Goal: Task Accomplishment & Management: Manage account settings

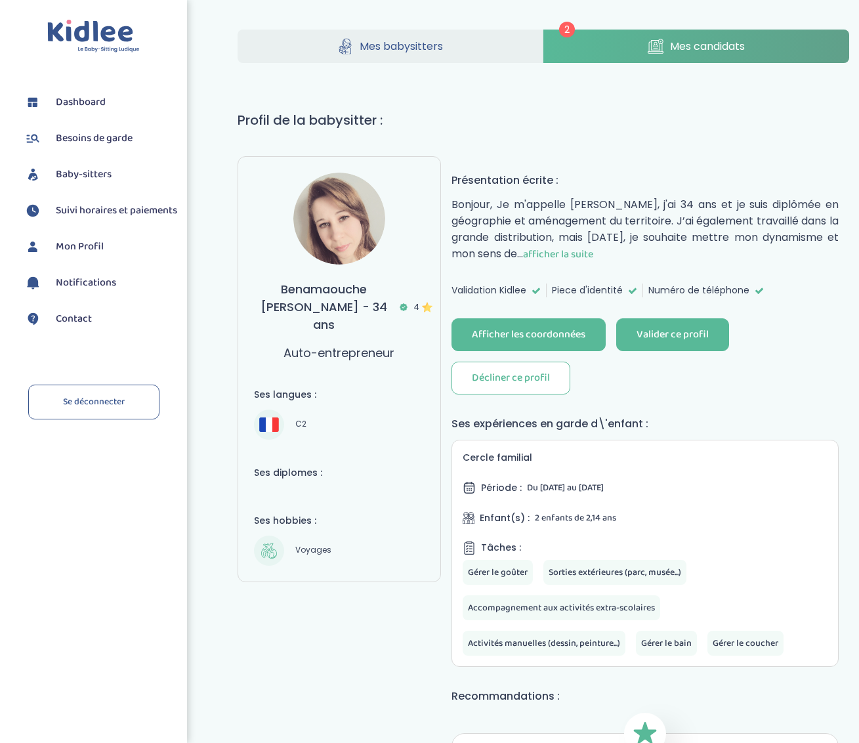
click at [532, 246] on span "afficher la suite" at bounding box center [558, 254] width 70 height 16
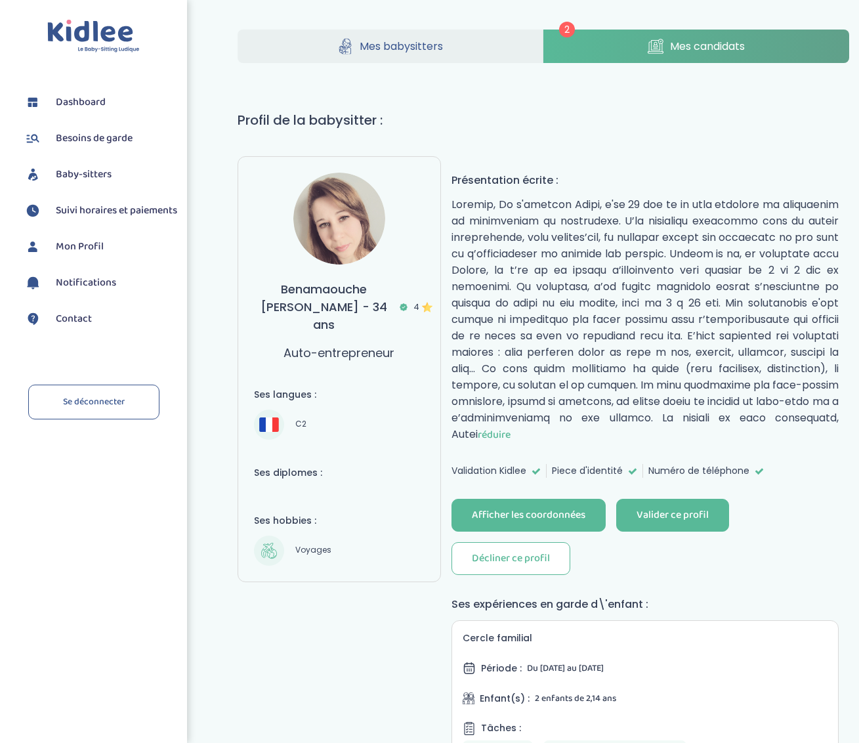
drag, startPoint x: 453, startPoint y: 179, endPoint x: 571, endPoint y: 430, distance: 277.6
click at [577, 431] on div "Présentation écrite : réduire" at bounding box center [644, 307] width 387 height 271
click at [617, 417] on p "réduire" at bounding box center [644, 319] width 387 height 247
click at [510, 426] on span "réduire" at bounding box center [494, 434] width 33 height 16
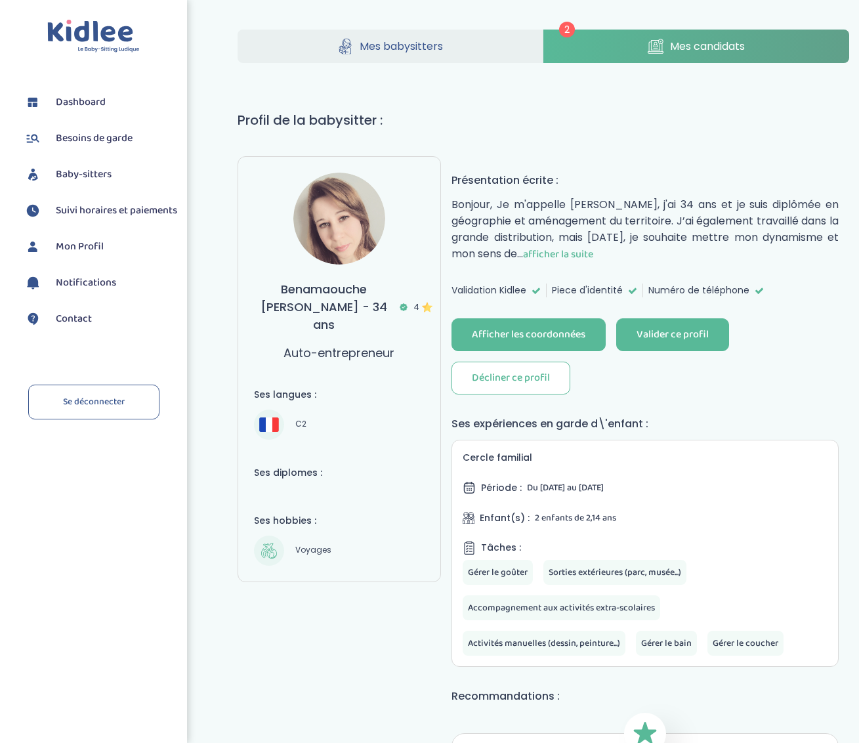
click at [534, 253] on span "afficher la suite" at bounding box center [558, 254] width 70 height 16
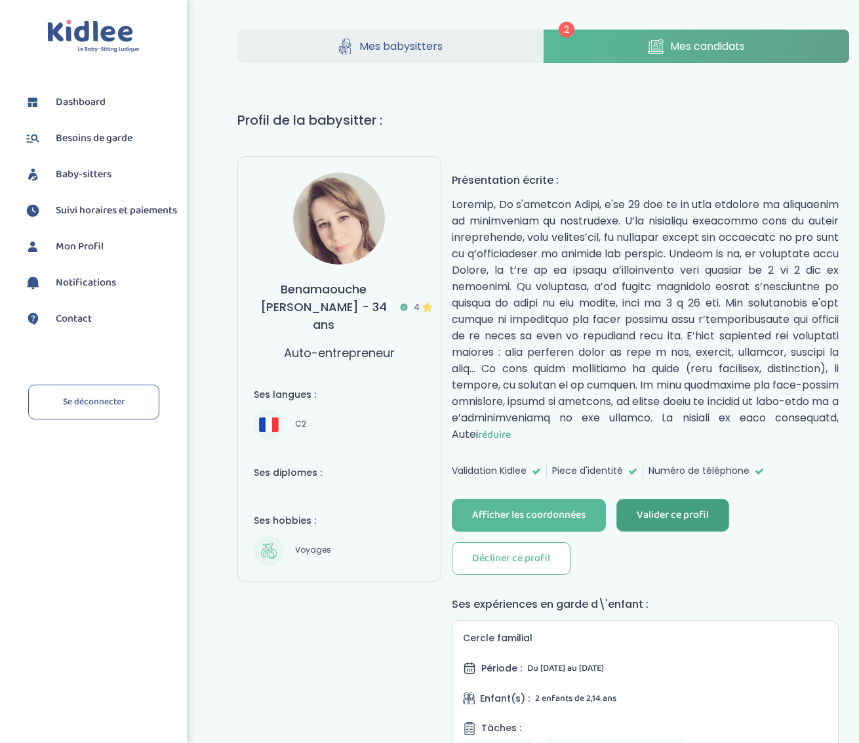
click at [660, 512] on div "Valider ce profil" at bounding box center [673, 515] width 72 height 15
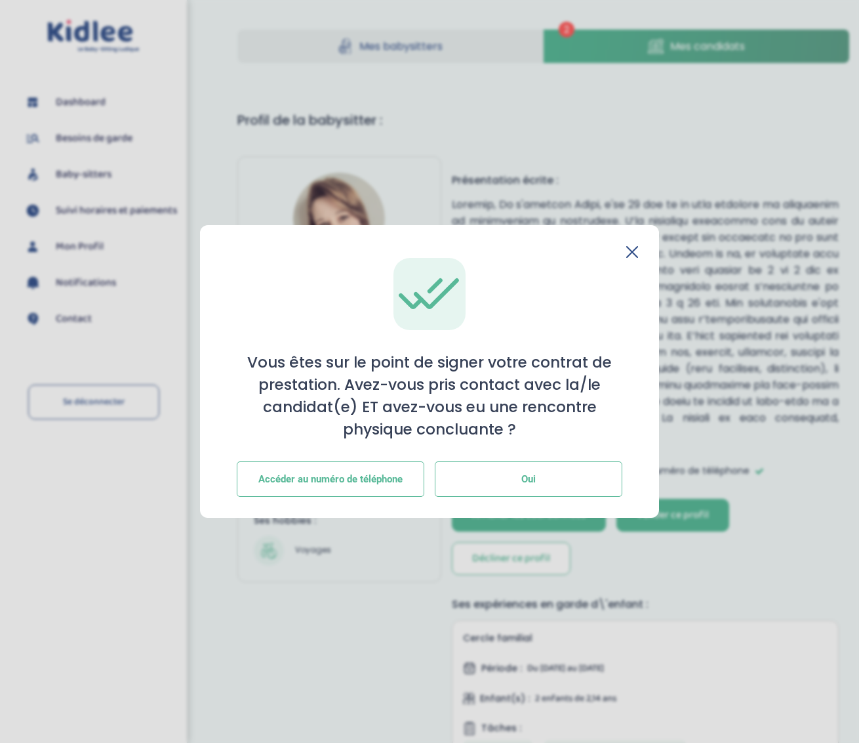
click at [524, 482] on span "Oui" at bounding box center [529, 479] width 14 height 12
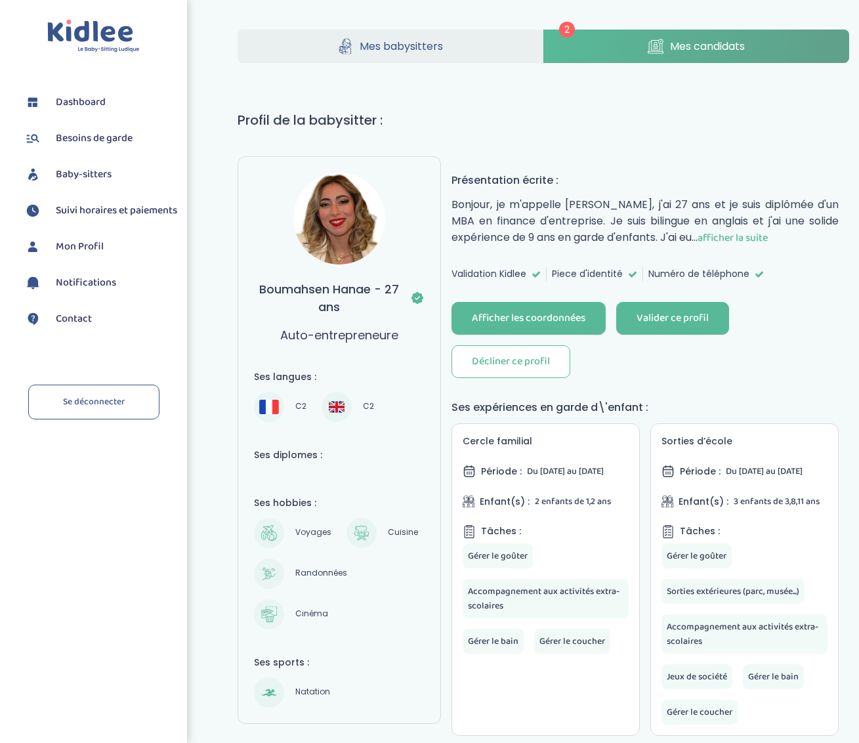
scroll to position [2, 0]
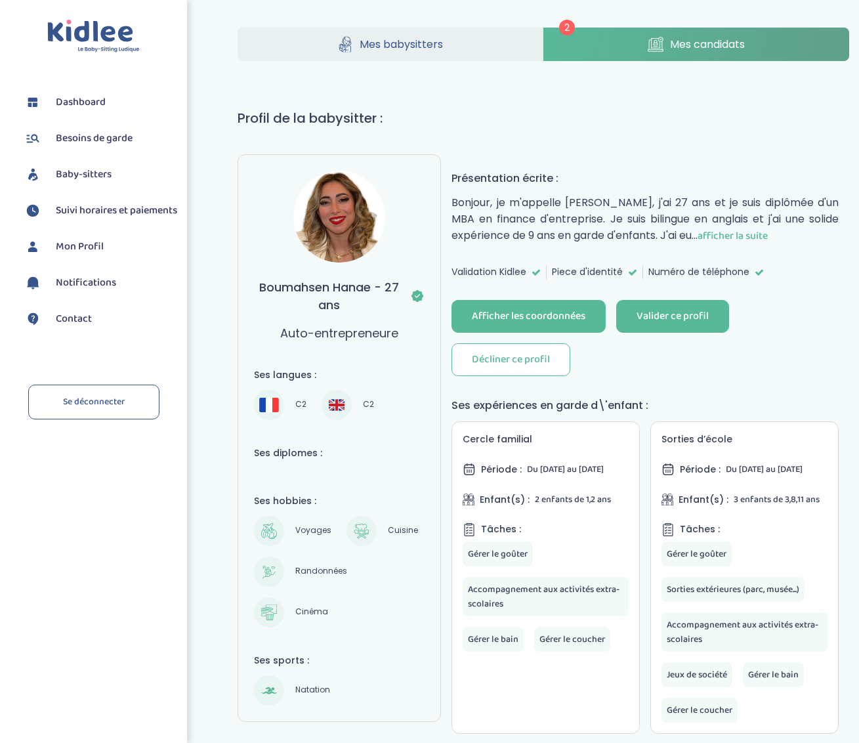
click at [767, 234] on span "afficher la suite" at bounding box center [732, 236] width 70 height 16
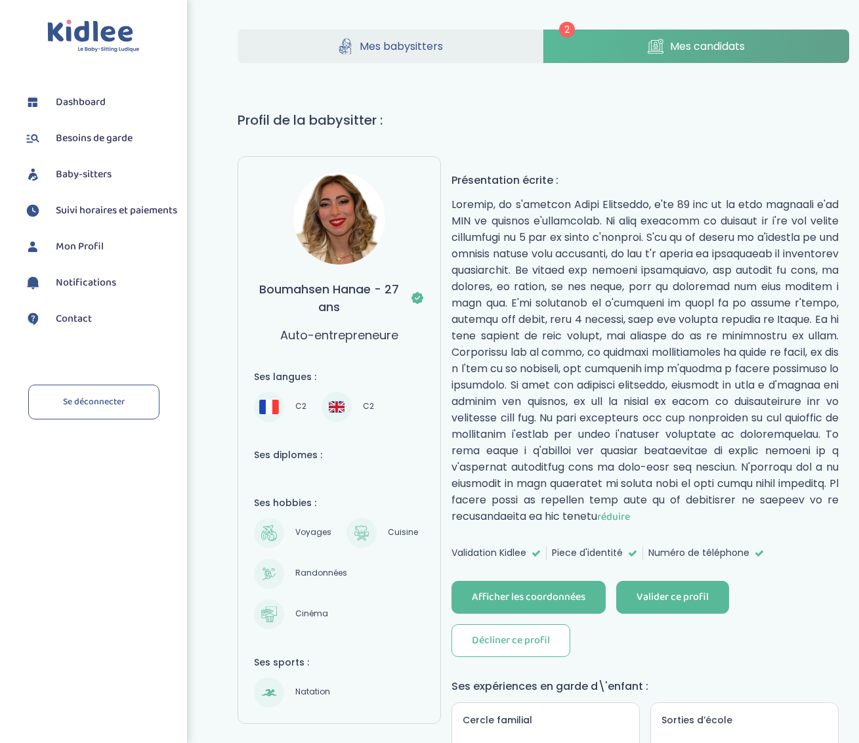
scroll to position [3, 0]
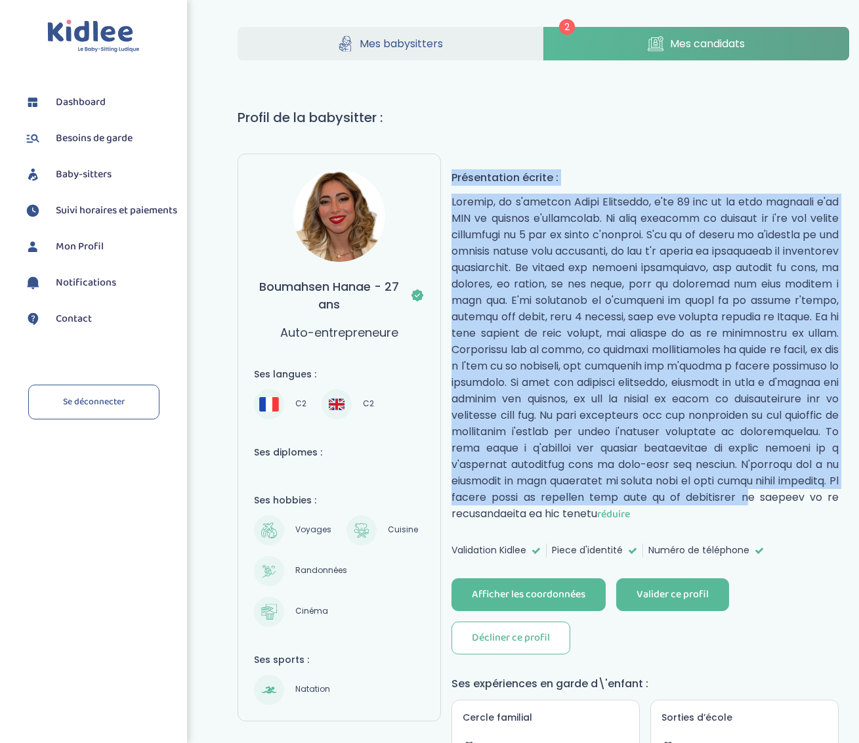
drag, startPoint x: 451, startPoint y: 174, endPoint x: 598, endPoint y: 499, distance: 356.4
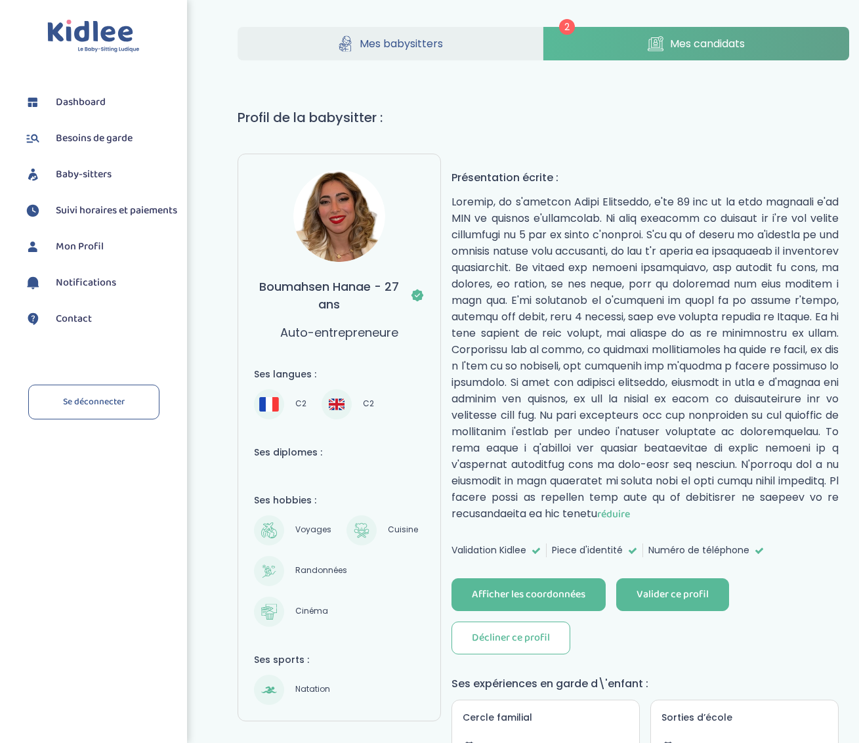
click at [598, 499] on p "réduire" at bounding box center [644, 358] width 387 height 329
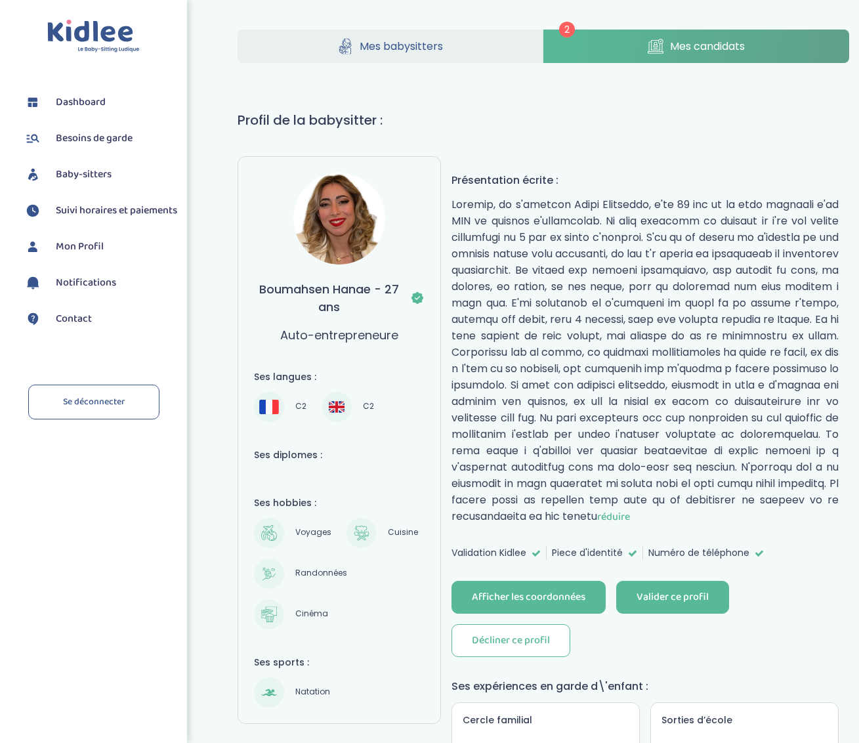
drag, startPoint x: 592, startPoint y: 522, endPoint x: 446, endPoint y: 184, distance: 367.9
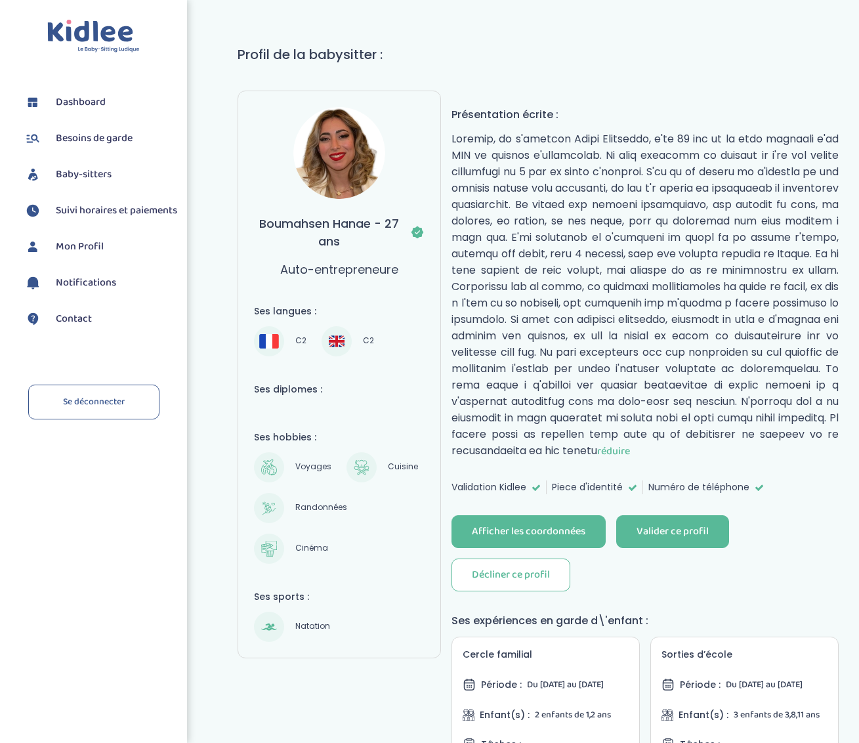
scroll to position [66, 0]
click at [597, 450] on span "réduire" at bounding box center [613, 450] width 33 height 16
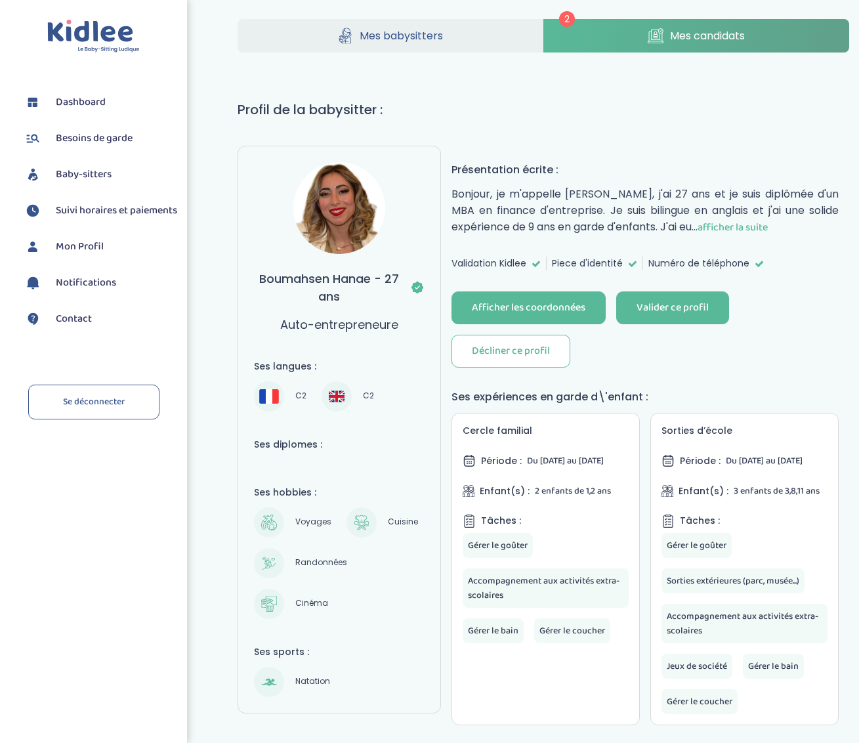
scroll to position [0, 0]
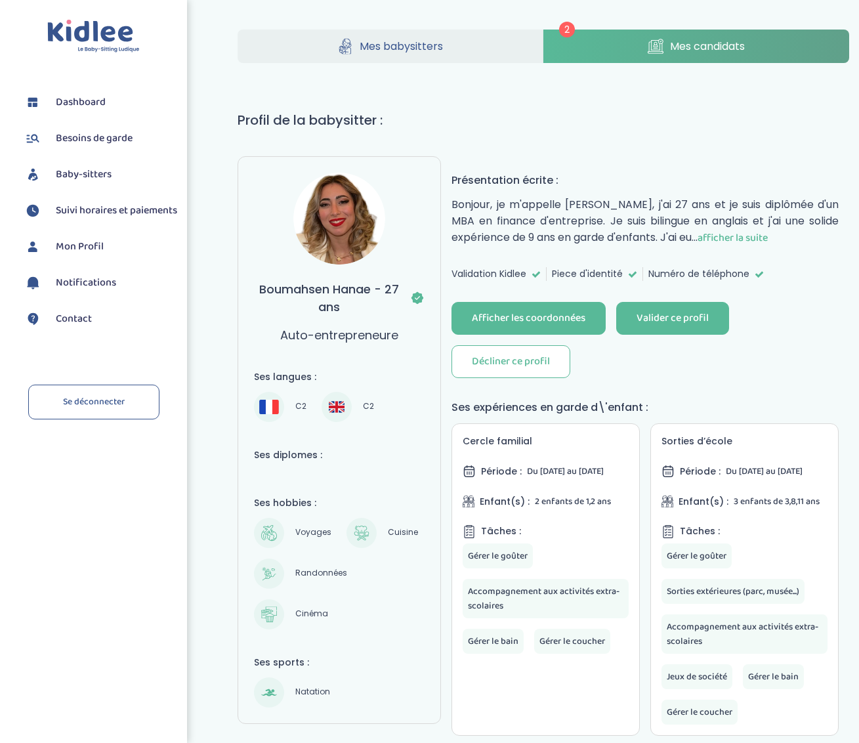
click at [767, 238] on span "afficher la suite" at bounding box center [732, 238] width 70 height 16
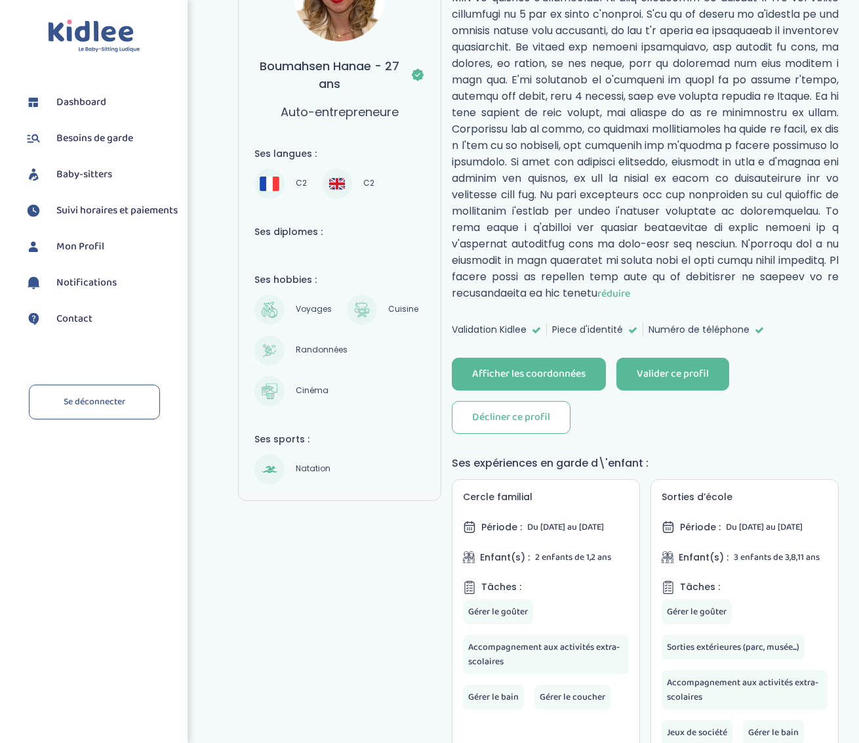
scroll to position [151, 0]
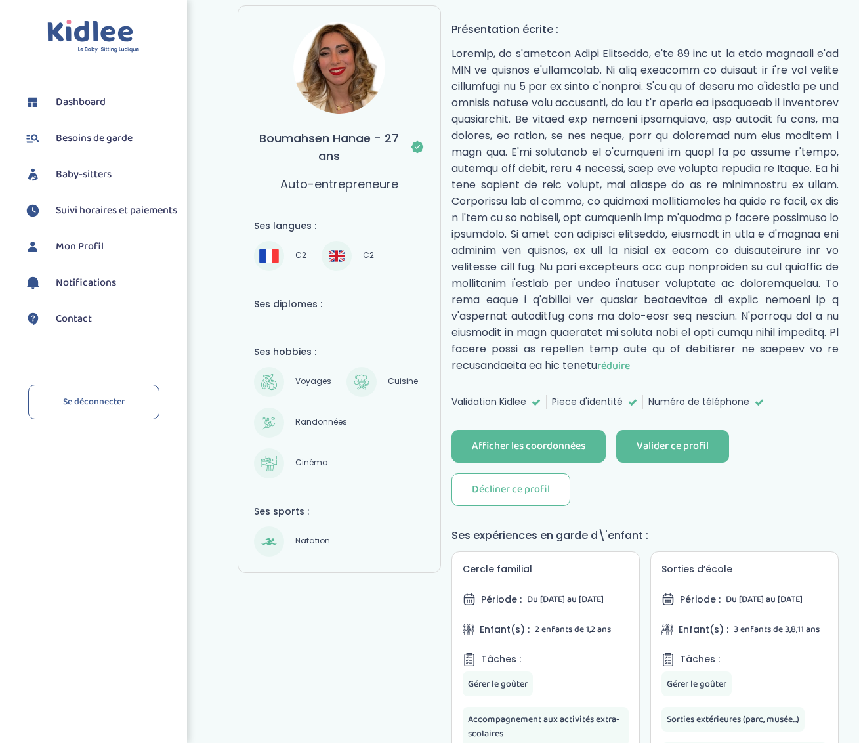
click at [346, 80] on img at bounding box center [339, 68] width 92 height 92
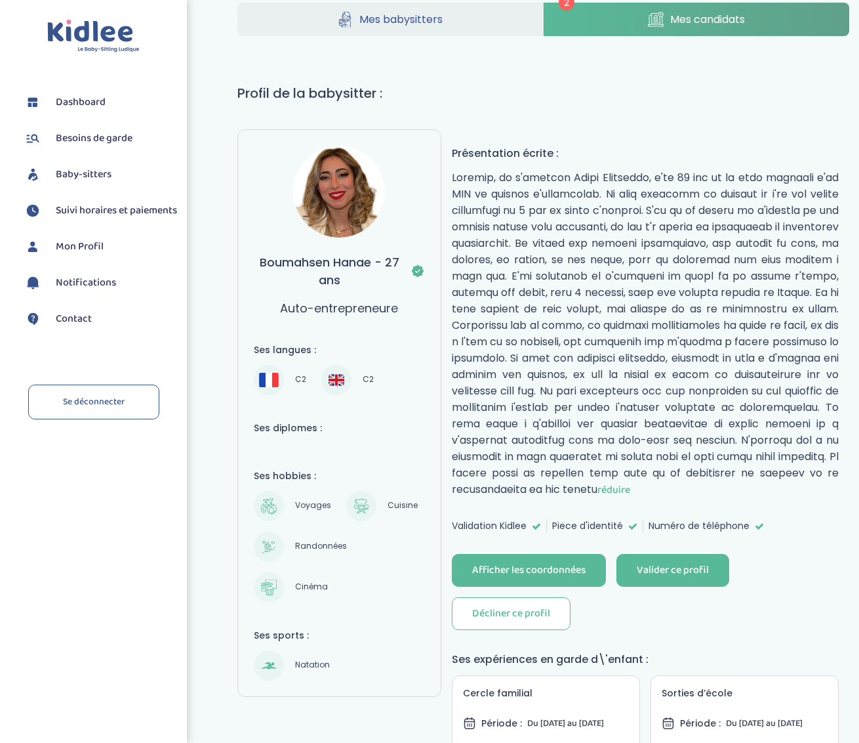
scroll to position [0, 0]
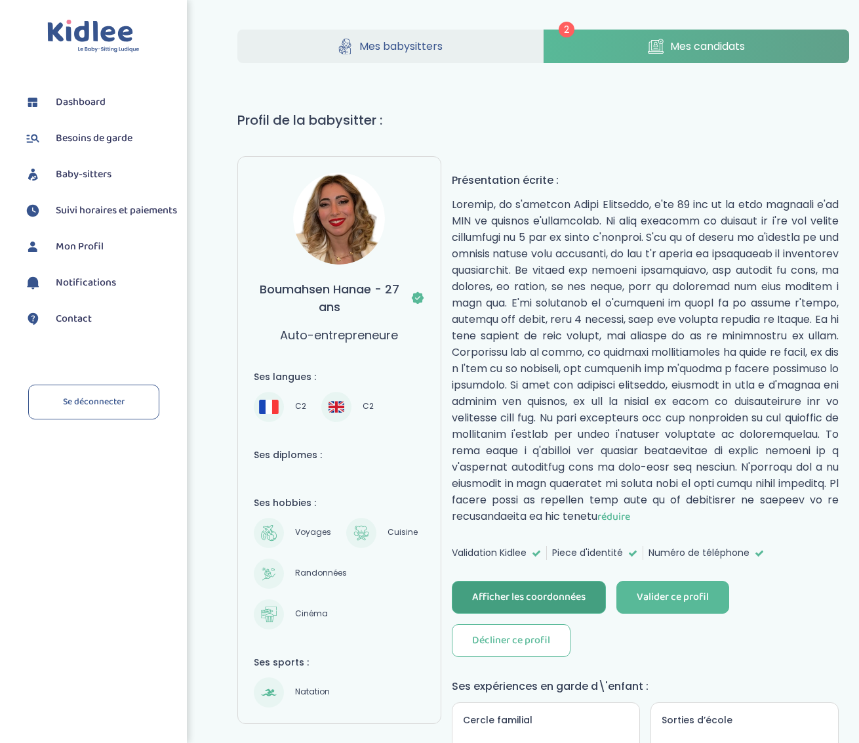
click at [525, 600] on div "Afficher les coordonnées" at bounding box center [528, 597] width 113 height 15
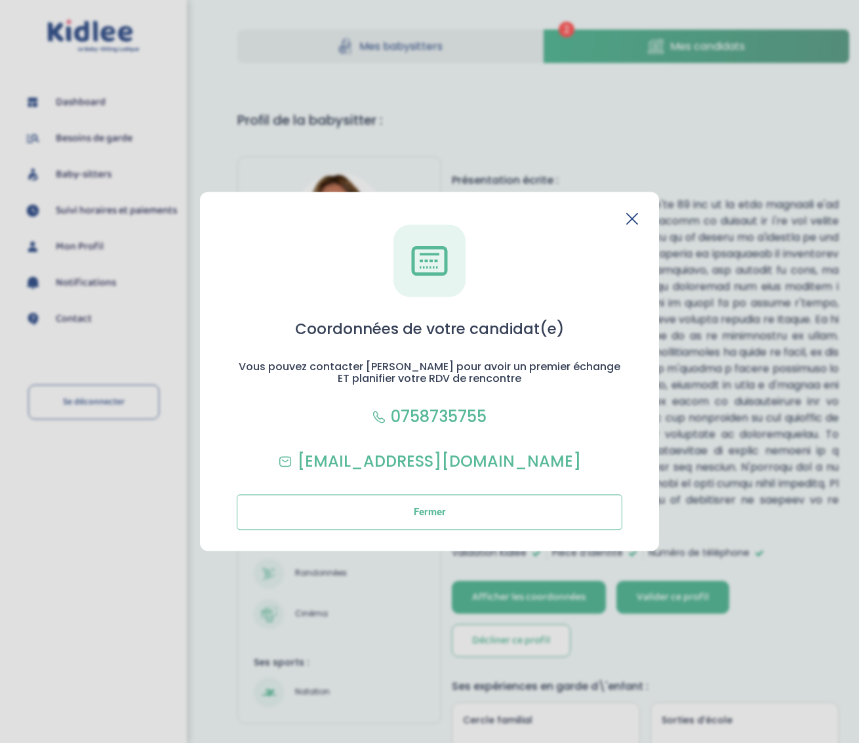
click at [632, 218] on icon at bounding box center [632, 218] width 10 height 10
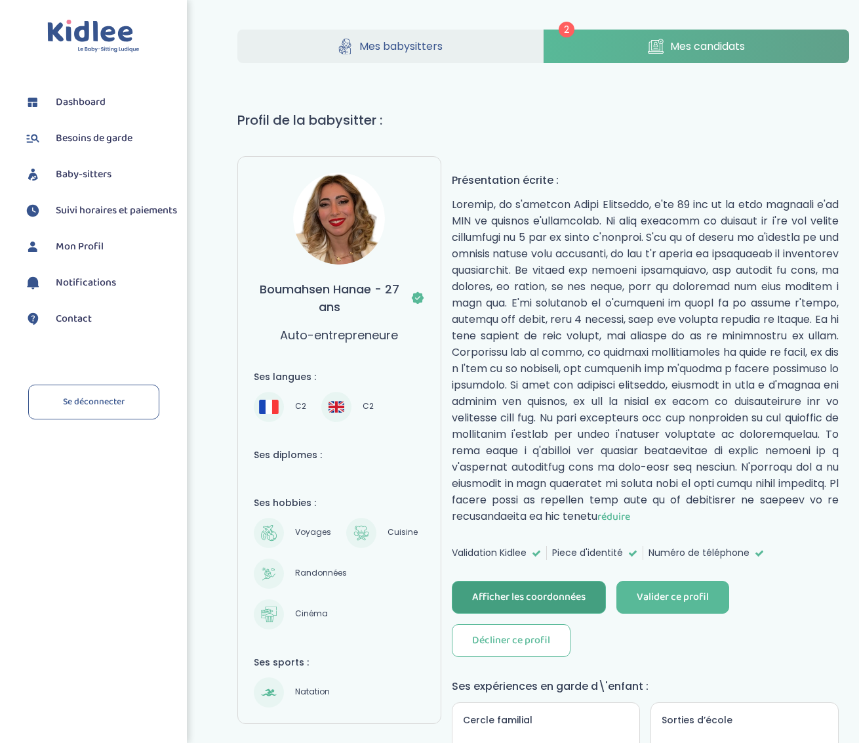
click at [564, 605] on div "Afficher les coordonnées" at bounding box center [528, 597] width 113 height 15
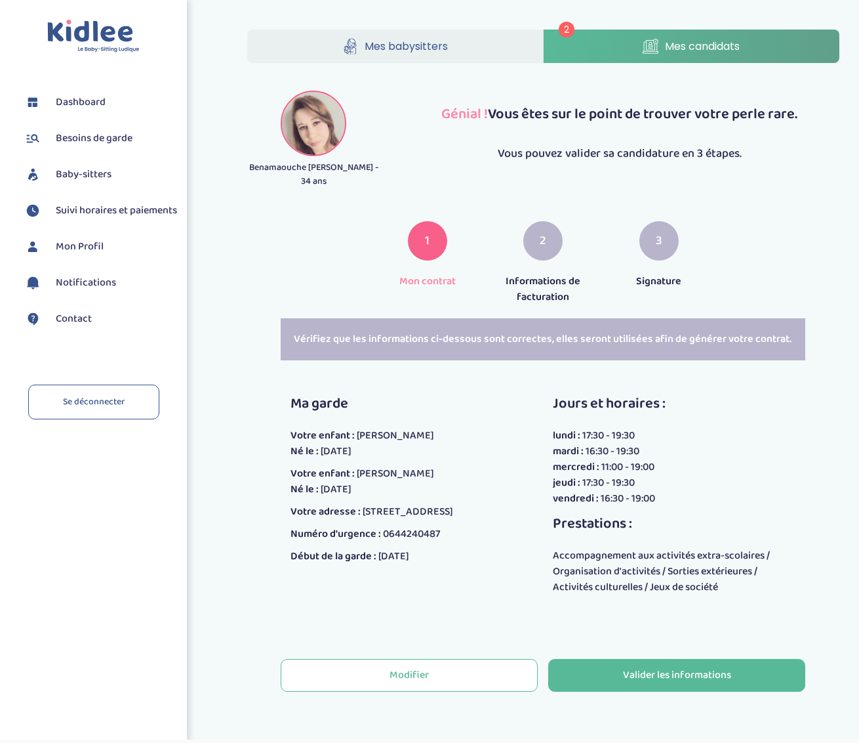
scroll to position [26, 0]
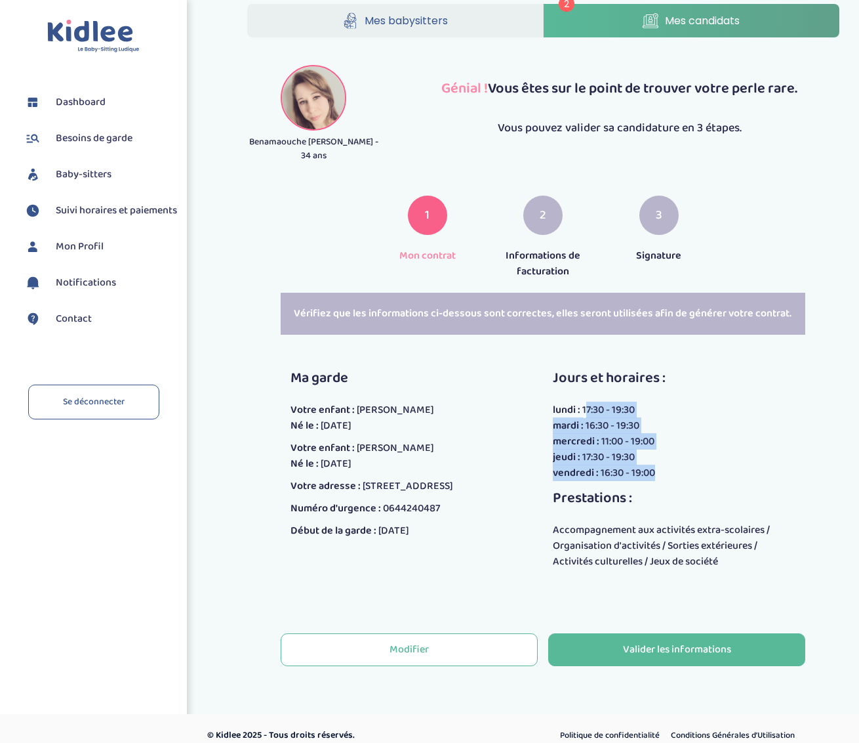
drag, startPoint x: 586, startPoint y: 392, endPoint x: 683, endPoint y: 459, distance: 117.9
click at [684, 459] on div "[DATE] : 17:30 - 19:30 [DATE] : 16:30 - 19:30 [DATE] : 11:00 - 19:00 [DATE] : 1…" at bounding box center [674, 441] width 243 height 79
click at [682, 465] on div "[DATE] : 16:30 - 19:00" at bounding box center [674, 473] width 243 height 16
